Goal: Navigation & Orientation: Find specific page/section

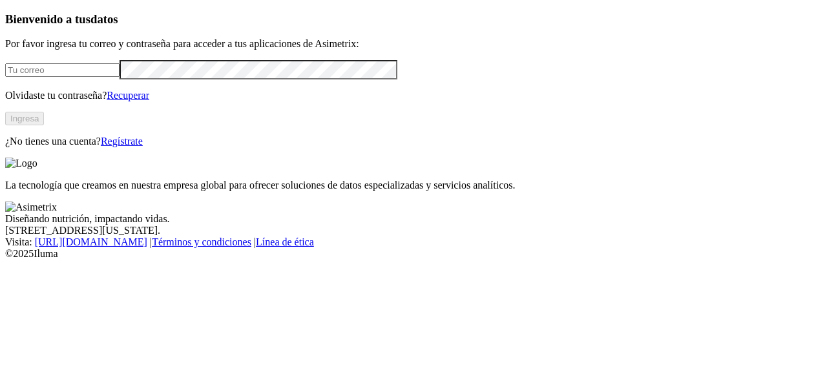
type input "gerson.alarcon@opav.co"
click at [44, 125] on button "Ingresa" at bounding box center [24, 119] width 39 height 14
